Goal: Task Accomplishment & Management: Use online tool/utility

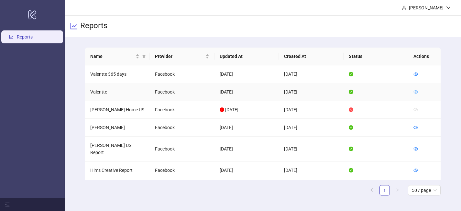
click at [415, 93] on icon "eye" at bounding box center [415, 92] width 5 height 5
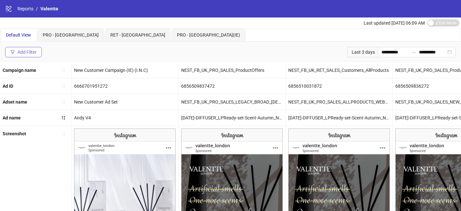
click at [36, 54] on div "Add Filter" at bounding box center [26, 51] width 19 height 5
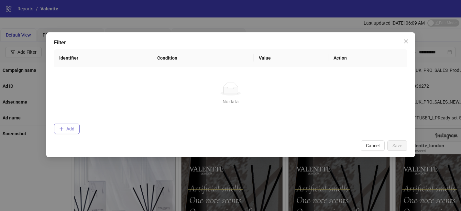
click at [67, 131] on button "Add" at bounding box center [67, 128] width 26 height 10
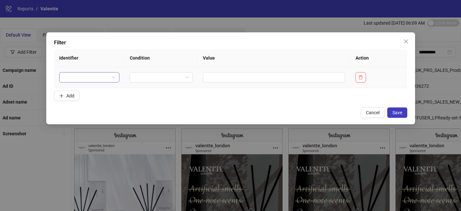
click at [107, 82] on div at bounding box center [89, 77] width 60 height 10
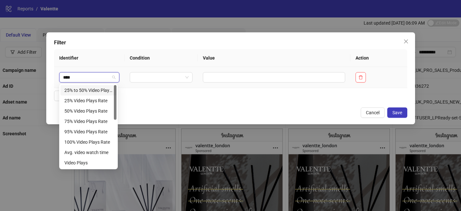
type input "*****"
click at [96, 157] on div "Video Plays" at bounding box center [88, 162] width 56 height 10
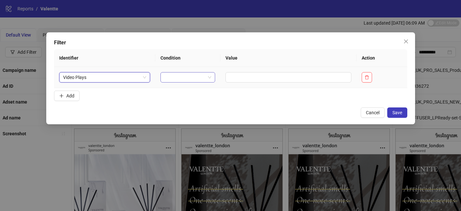
click at [186, 77] on input "search" at bounding box center [184, 77] width 41 height 10
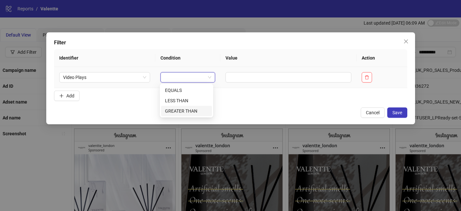
click at [190, 110] on div "GREATER THAN" at bounding box center [186, 110] width 43 height 7
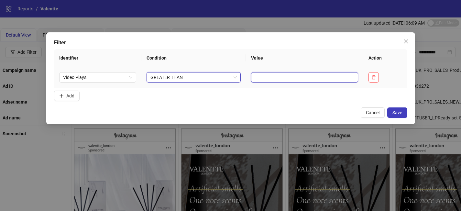
click at [264, 73] on input "text" at bounding box center [304, 77] width 107 height 10
type input "*"
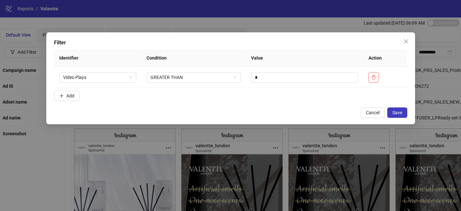
click at [399, 118] on div "Filter Identifier Condition Value Action Video Plays GREATER THAN * Add Cancel …" at bounding box center [230, 78] width 368 height 92
click at [397, 114] on span "Save" at bounding box center [397, 112] width 10 height 5
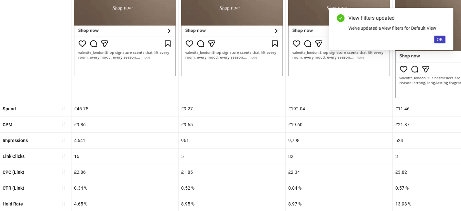
scroll to position [304, 0]
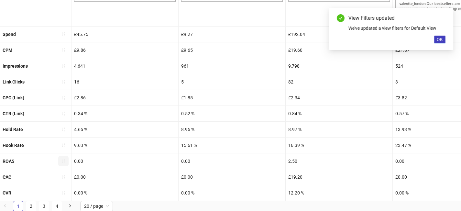
click at [63, 159] on icon "sort-ascending" at bounding box center [63, 161] width 5 height 5
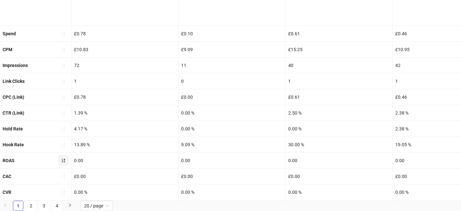
scroll to position [283, 0]
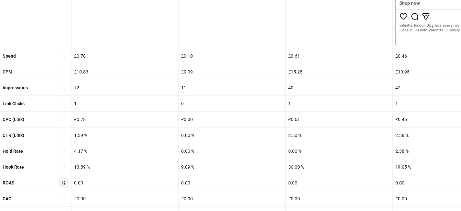
click at [63, 184] on icon "sort-ascending" at bounding box center [63, 182] width 5 height 5
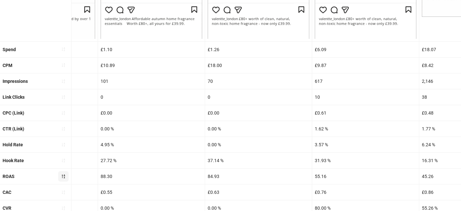
scroll to position [304, 0]
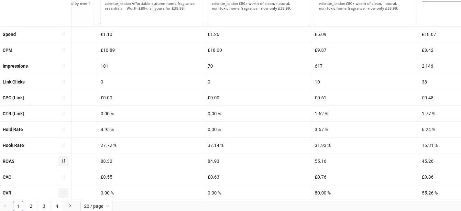
click at [65, 190] on icon "sort-ascending" at bounding box center [63, 192] width 5 height 5
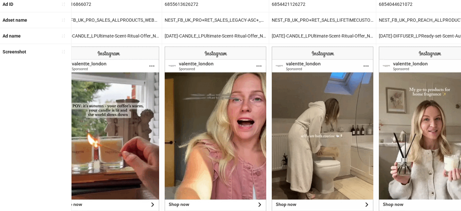
scroll to position [0, 1750]
